Goal: Task Accomplishment & Management: Use online tool/utility

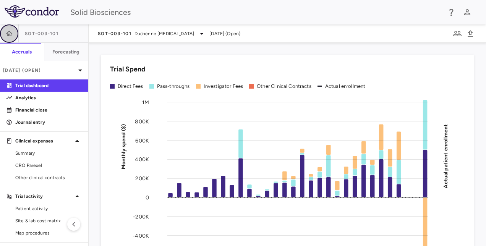
click at [9, 25] on button "button" at bounding box center [9, 33] width 18 height 18
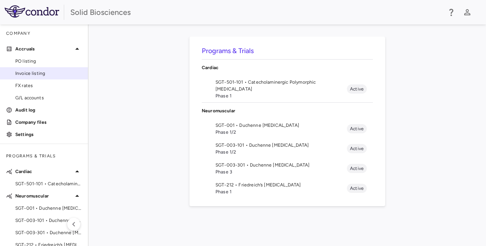
click at [43, 74] on span "Invoice listing" at bounding box center [48, 73] width 66 height 7
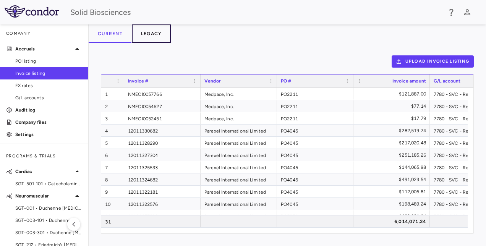
click at [151, 34] on button "Legacy" at bounding box center [151, 33] width 39 height 18
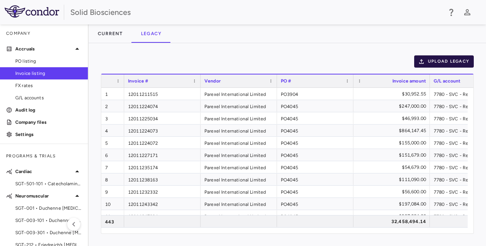
click at [445, 60] on button "Upload legacy" at bounding box center [444, 61] width 60 height 12
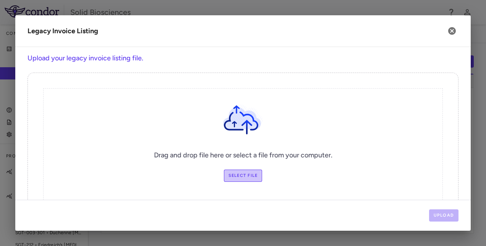
click at [245, 180] on label "Select file" at bounding box center [243, 175] width 39 height 12
click at [0, 0] on input "Select file" at bounding box center [0, 0] width 0 height 0
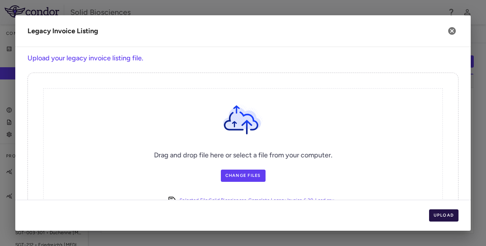
click at [444, 217] on button "Upload" at bounding box center [444, 215] width 30 height 12
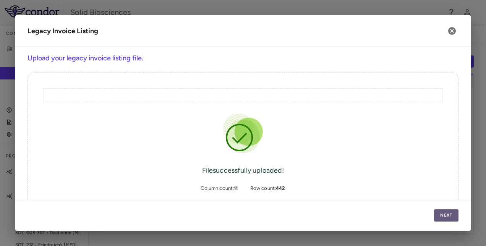
click at [444, 216] on button "Next" at bounding box center [446, 215] width 24 height 12
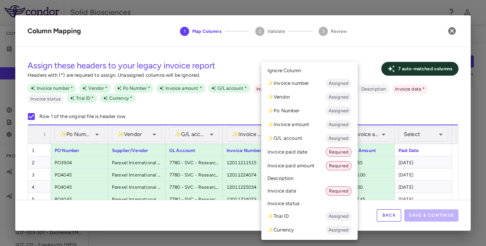
click at [289, 194] on li "Invoice date Required" at bounding box center [309, 191] width 96 height 14
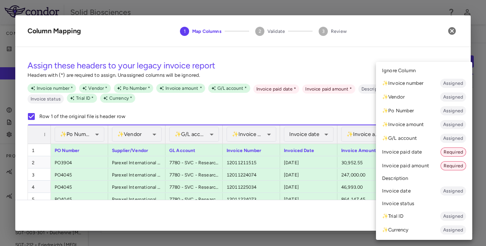
click at [411, 151] on li "Invoice paid date Required" at bounding box center [424, 152] width 96 height 14
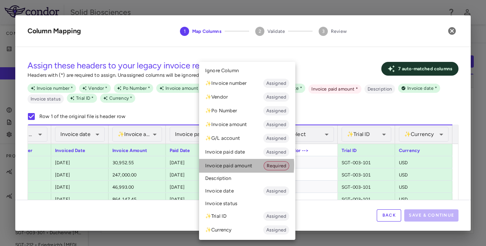
click at [228, 165] on li "Invoice paid amount Required" at bounding box center [247, 166] width 96 height 14
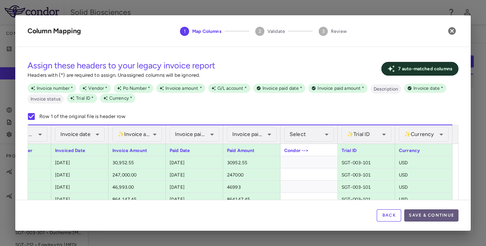
click at [431, 214] on button "Save & Continue" at bounding box center [431, 215] width 54 height 12
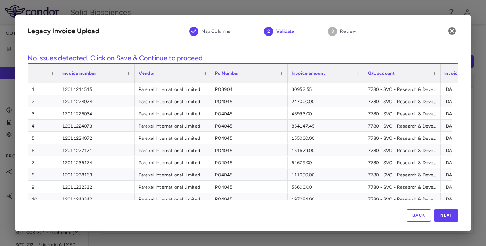
click at [443, 222] on div "Back Next" at bounding box center [242, 215] width 455 height 31
click at [448, 218] on button "Next" at bounding box center [446, 215] width 24 height 12
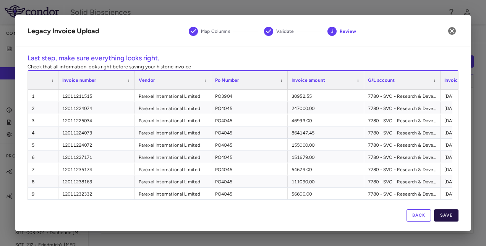
click at [452, 215] on button "Save" at bounding box center [446, 215] width 24 height 12
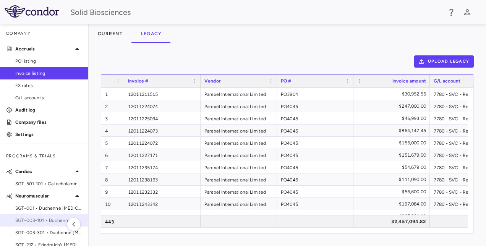
click at [40, 218] on span "SGT-003-101 • Duchenne muscular dystrophy" at bounding box center [48, 220] width 66 height 7
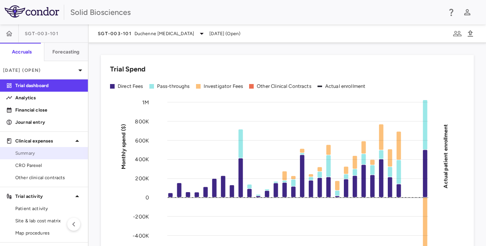
click at [37, 158] on link "Summary" at bounding box center [44, 152] width 88 height 11
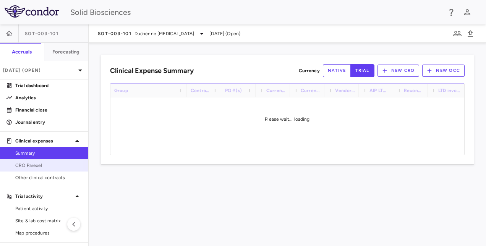
click at [29, 165] on span "CRO Parexel" at bounding box center [48, 165] width 66 height 7
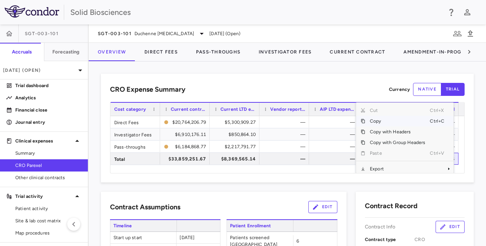
click at [375, 119] on span "Copy" at bounding box center [397, 121] width 65 height 11
